Goal: Information Seeking & Learning: Learn about a topic

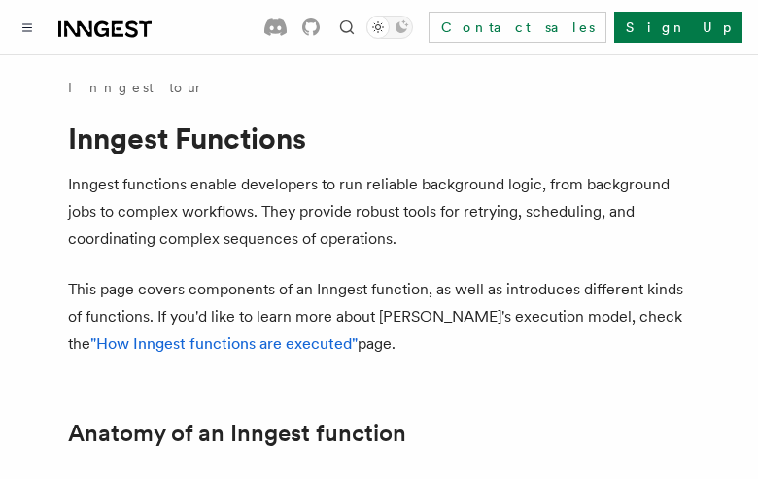
click at [100, 463] on button "TypeScript" at bounding box center [125, 485] width 115 height 44
click at [198, 463] on button "Go" at bounding box center [215, 485] width 35 height 44
